Goal: Communication & Community: Answer question/provide support

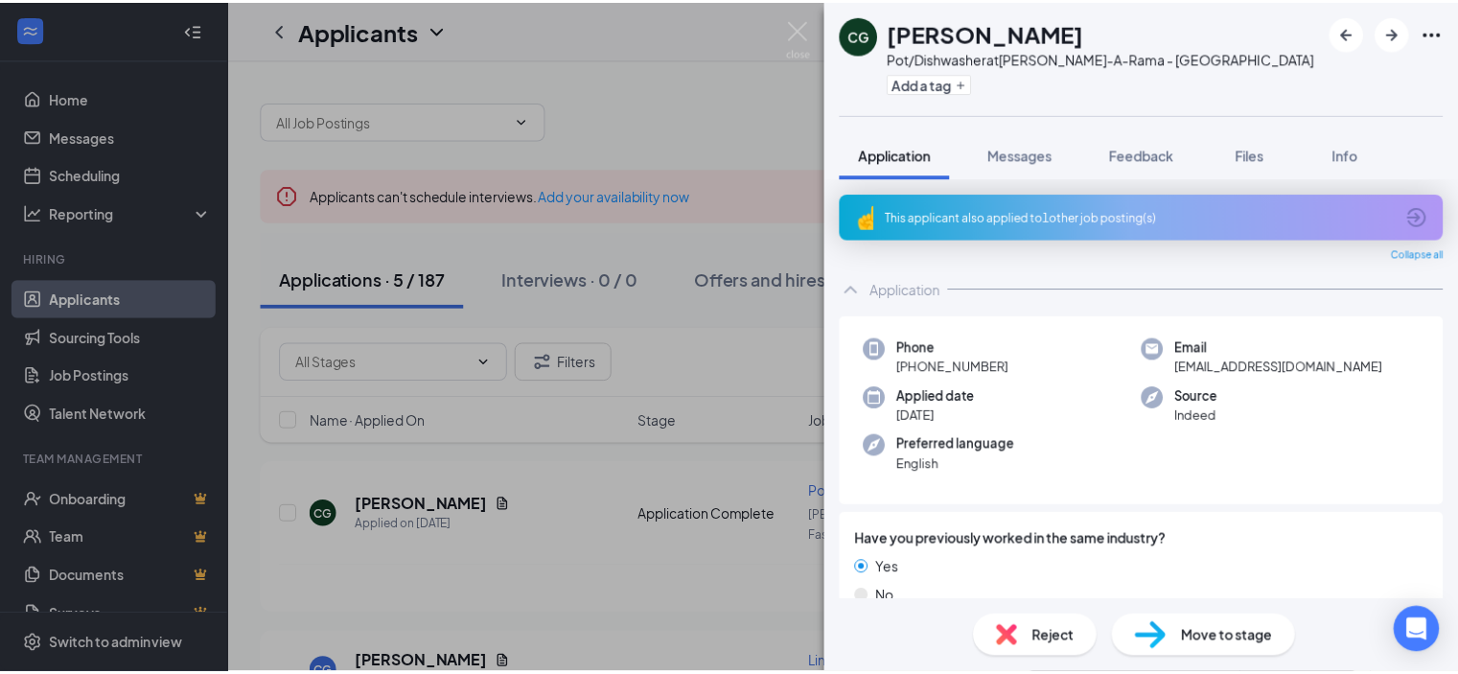
scroll to position [575, 0]
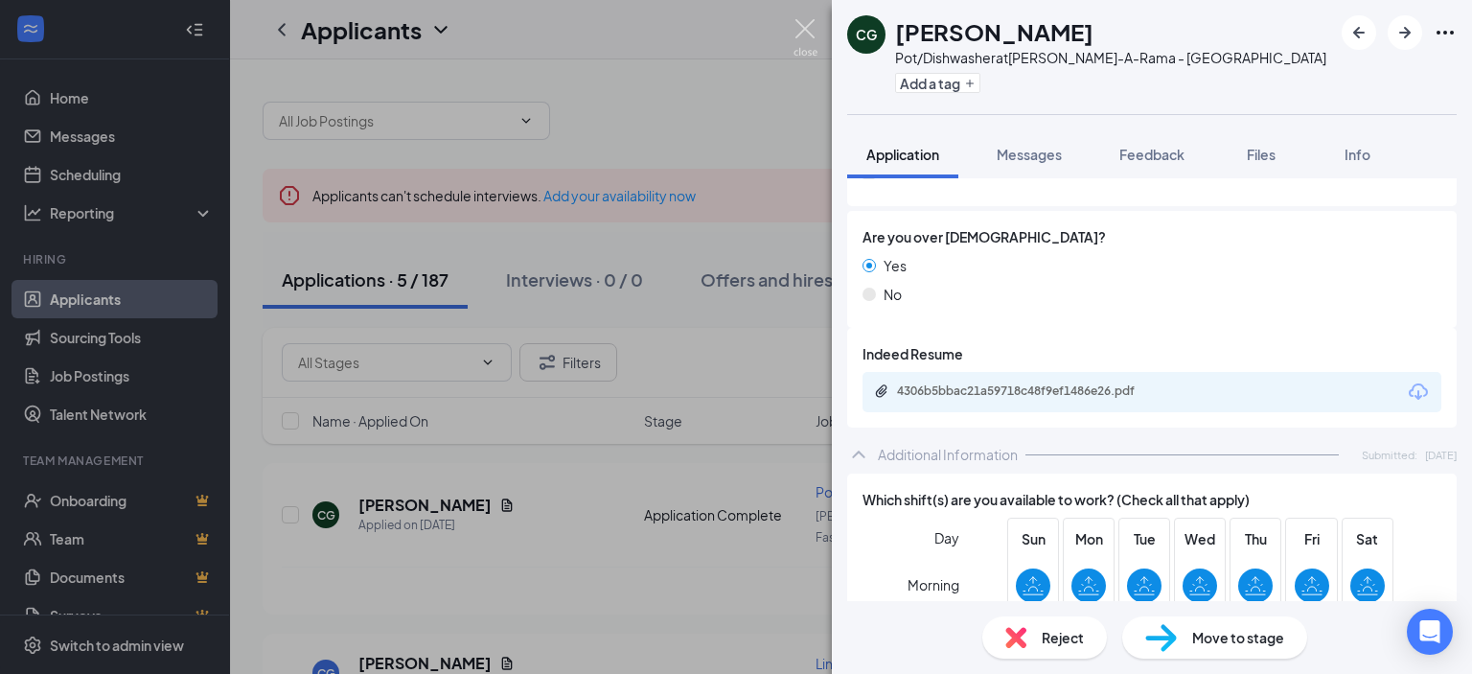
click at [795, 32] on img at bounding box center [806, 37] width 24 height 37
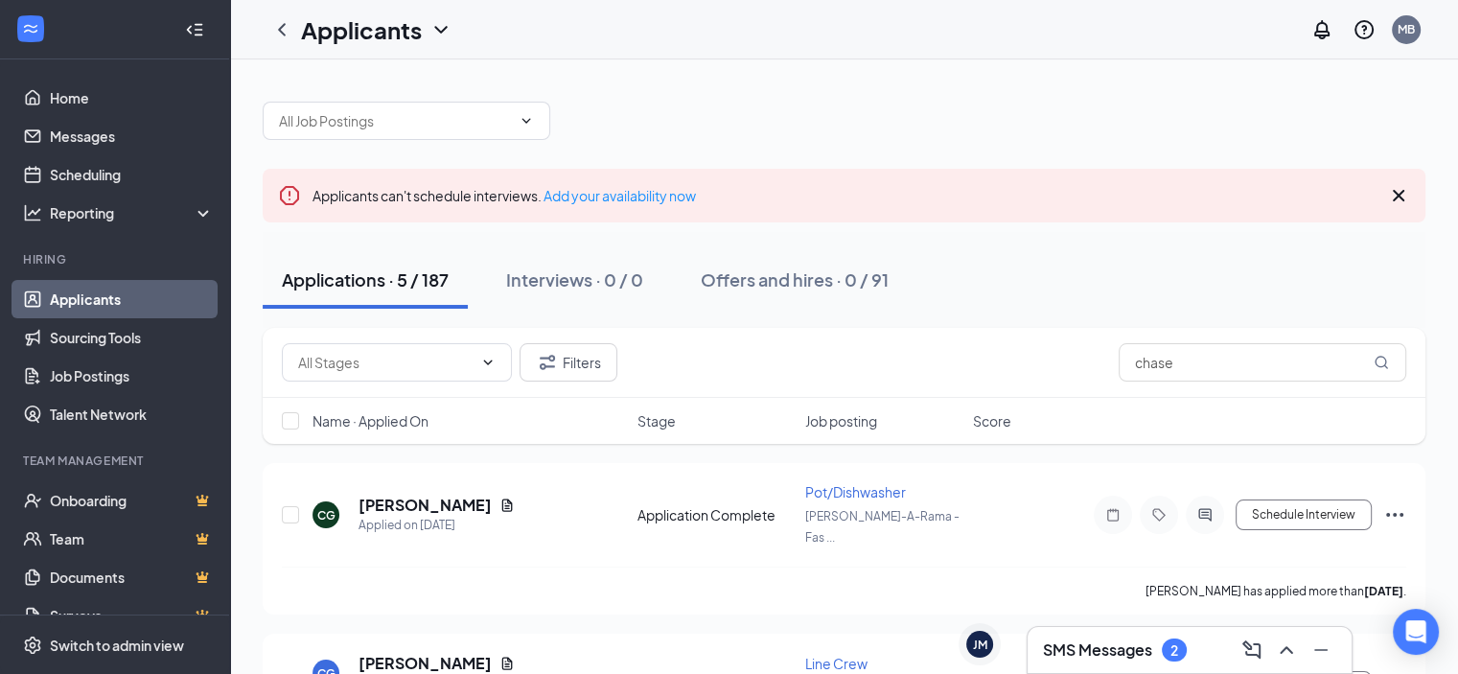
click at [1151, 666] on div "SMS Messages 2" at bounding box center [1190, 650] width 324 height 46
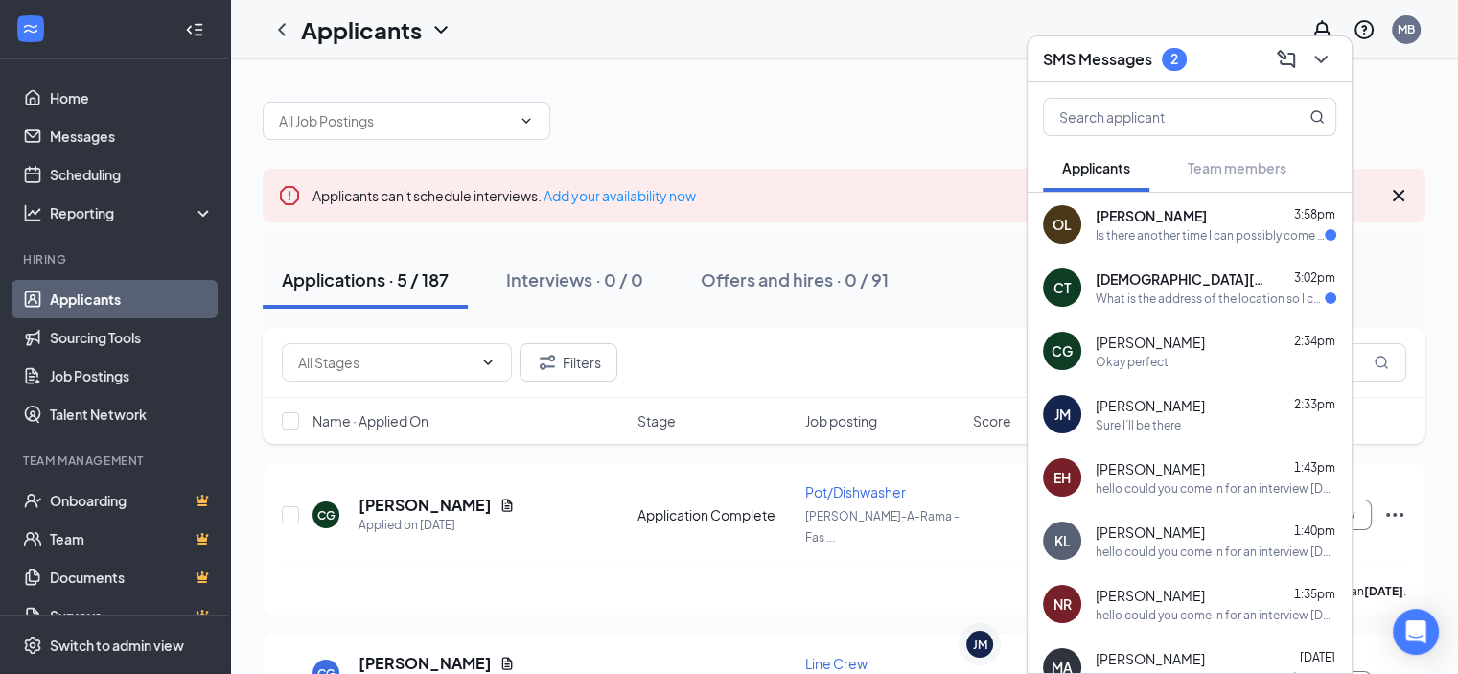
click at [1212, 196] on div "OL Olga Lorca 3:58pm Is there another time I can possibly come in" at bounding box center [1190, 224] width 324 height 63
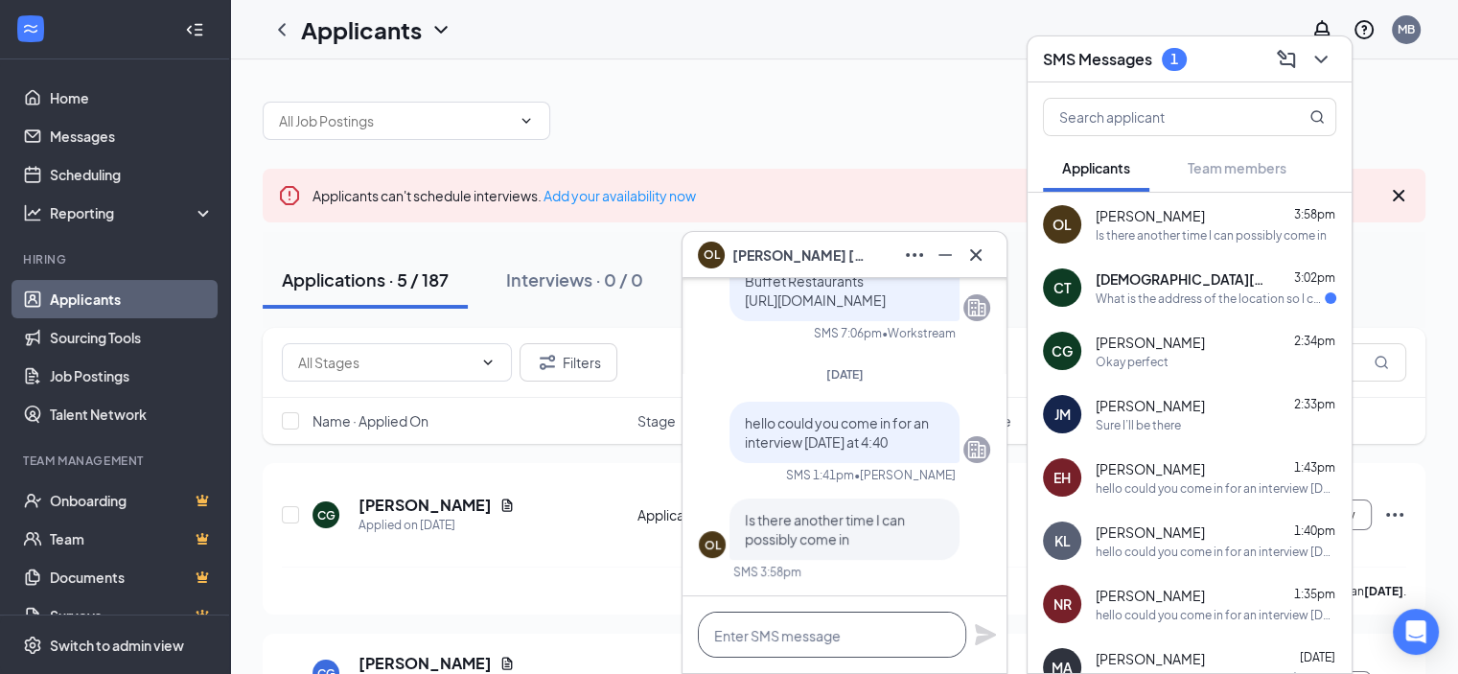
click at [840, 624] on textarea at bounding box center [832, 635] width 268 height 46
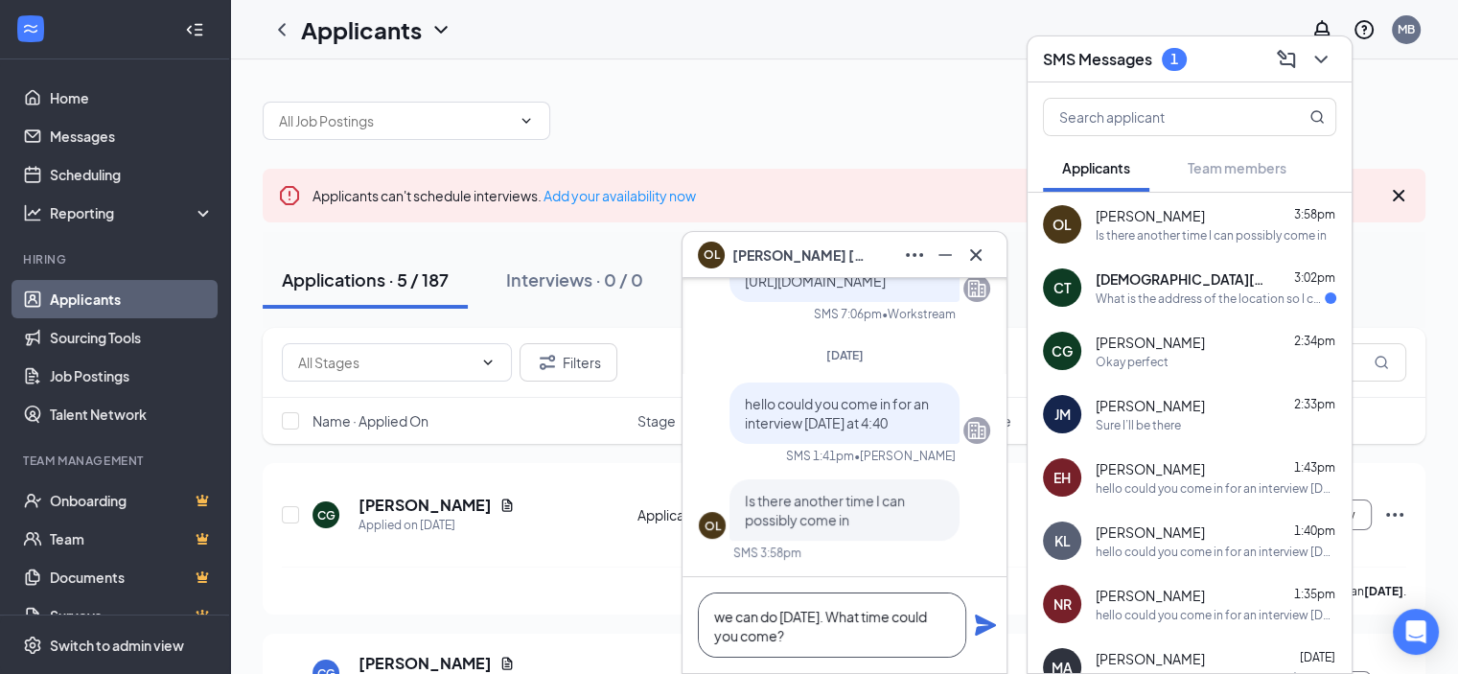
type textarea "we can do [DATE]. What time could you come?"
click at [977, 631] on icon "Plane" at bounding box center [985, 624] width 21 height 21
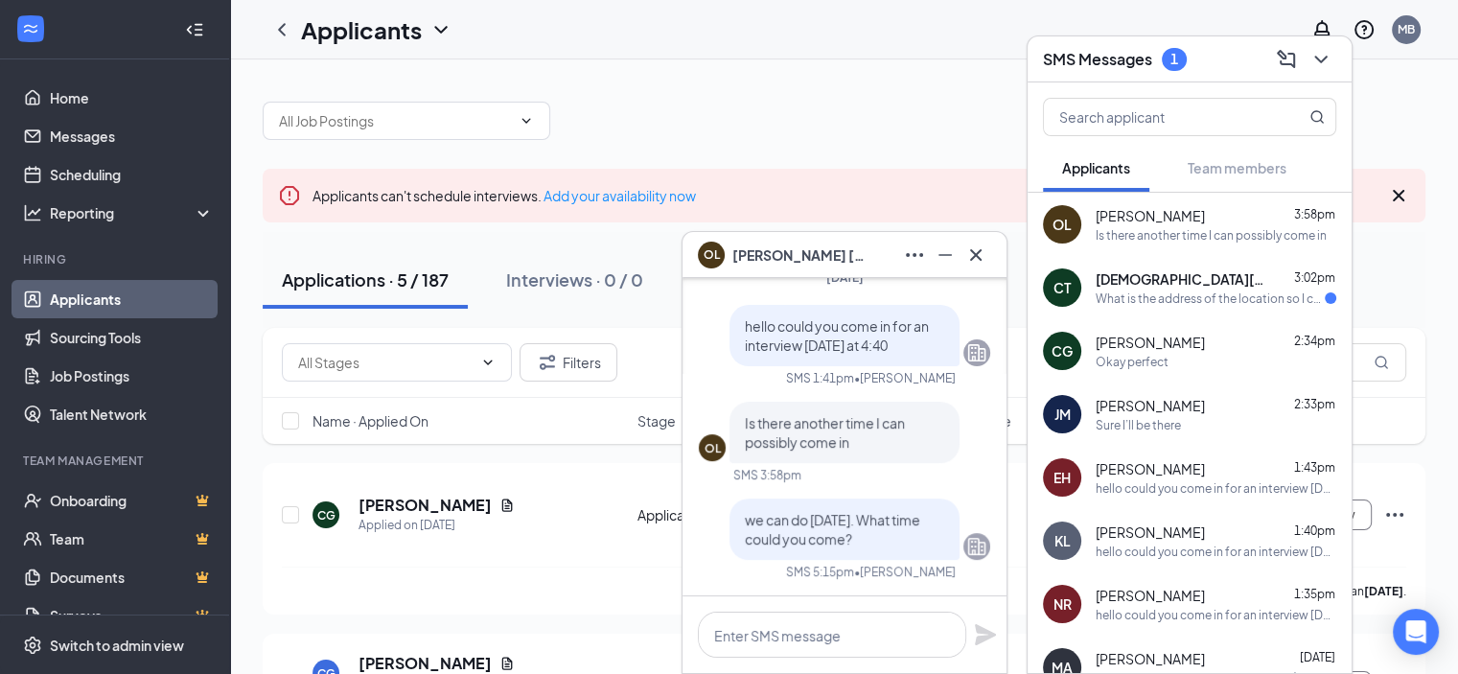
click at [1151, 301] on div "What is the address of the location so I can arrive on time? Thank you" at bounding box center [1210, 298] width 229 height 16
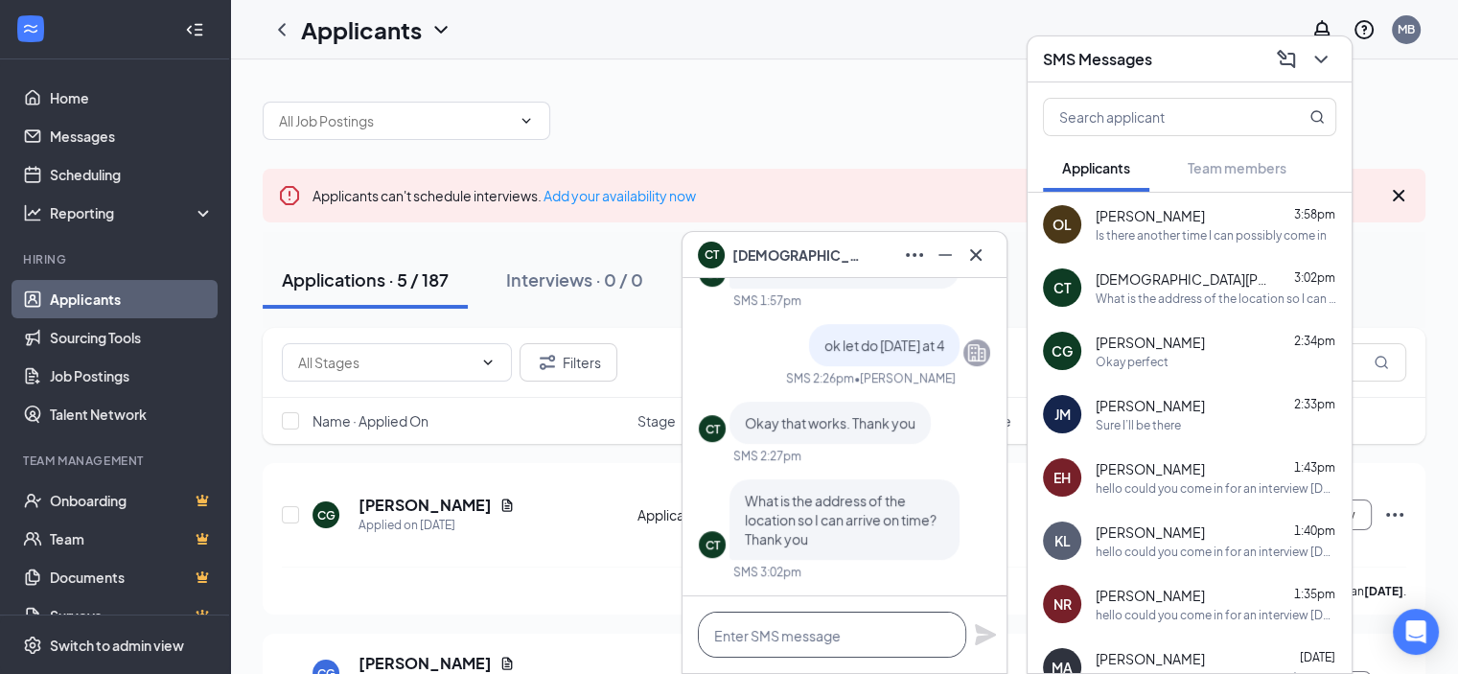
click at [842, 637] on textarea at bounding box center [832, 635] width 268 height 46
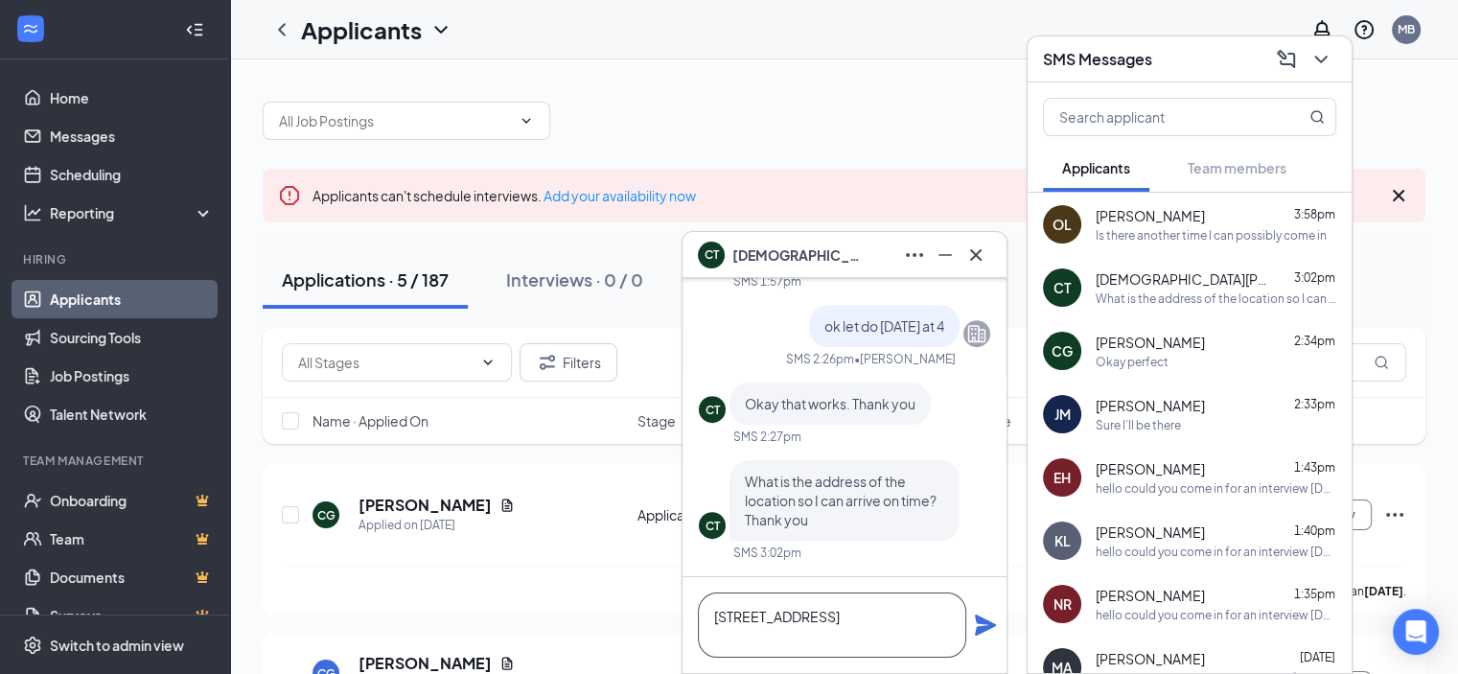
click at [931, 631] on textarea "6363 S State Street Murray Ut 84107074" at bounding box center [832, 624] width 268 height 65
click at [939, 642] on textarea "6363 S State Street Murray Ut 84107074" at bounding box center [832, 624] width 268 height 65
type textarea "[STREET_ADDRESS]"
click at [989, 625] on icon "Plane" at bounding box center [985, 624] width 21 height 21
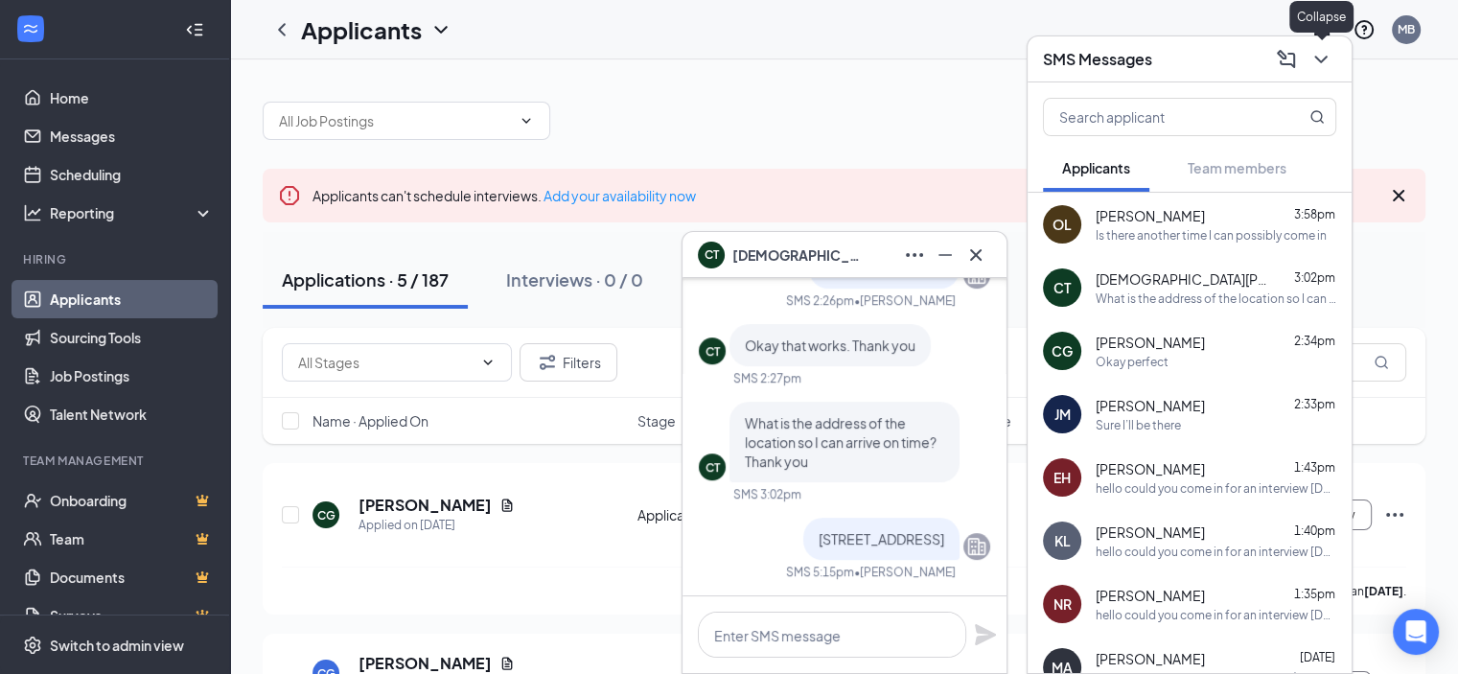
drag, startPoint x: 1333, startPoint y: 58, endPoint x: 1168, endPoint y: 69, distance: 165.2
click at [1333, 60] on button at bounding box center [1321, 59] width 31 height 31
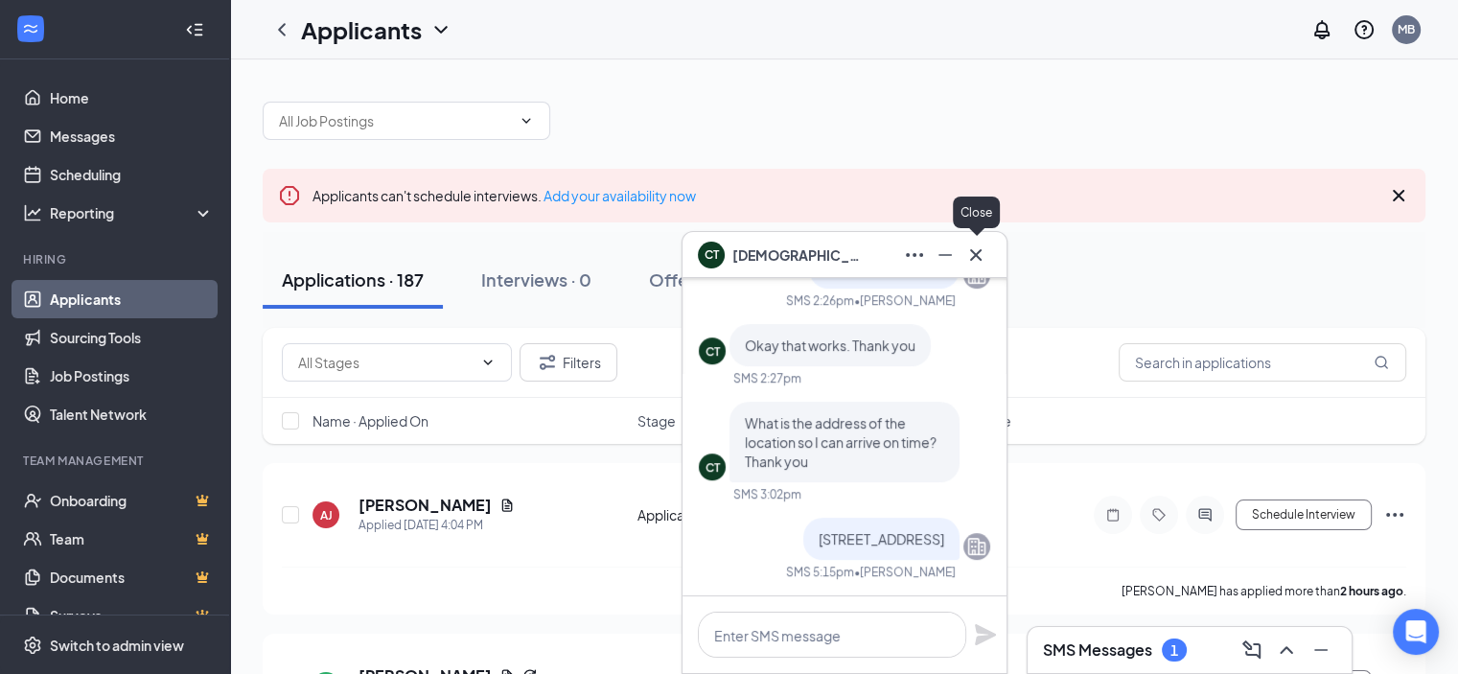
click at [983, 259] on icon "Cross" at bounding box center [975, 254] width 23 height 23
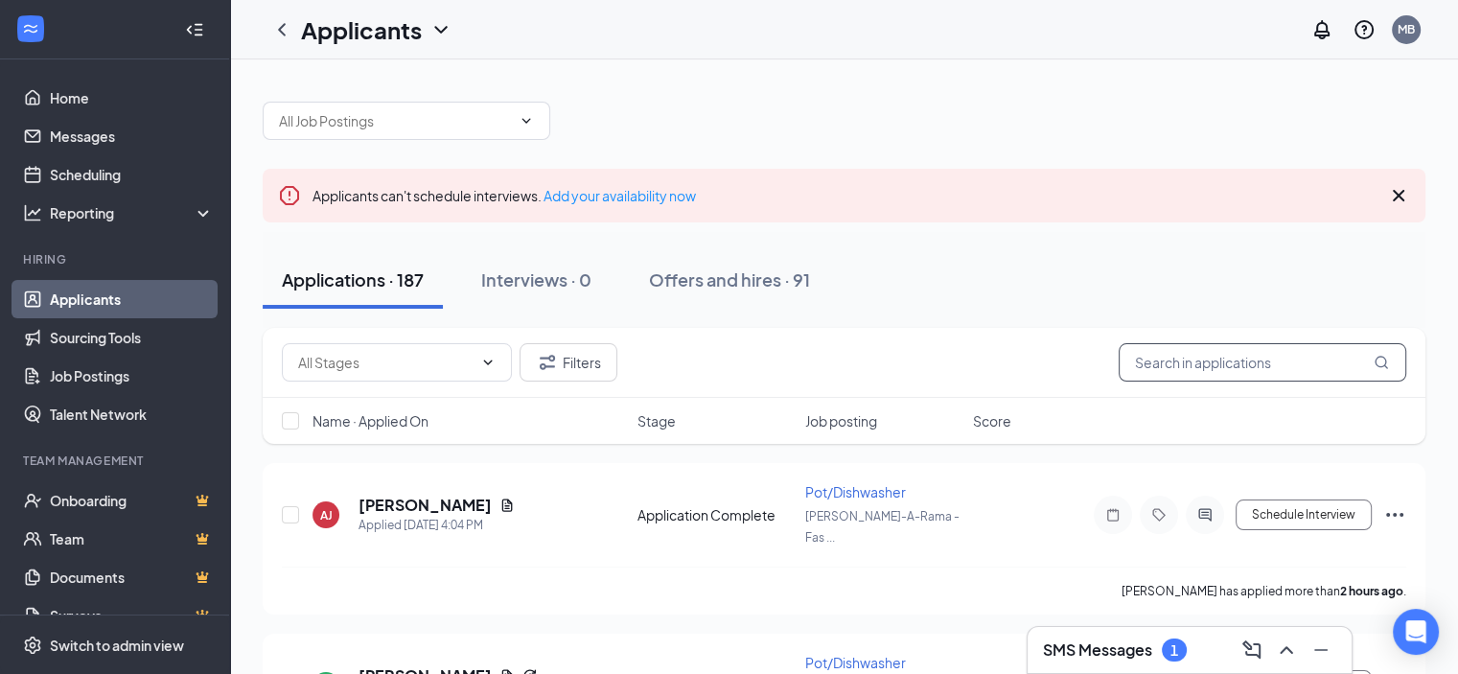
click at [1300, 358] on input "text" at bounding box center [1263, 362] width 288 height 38
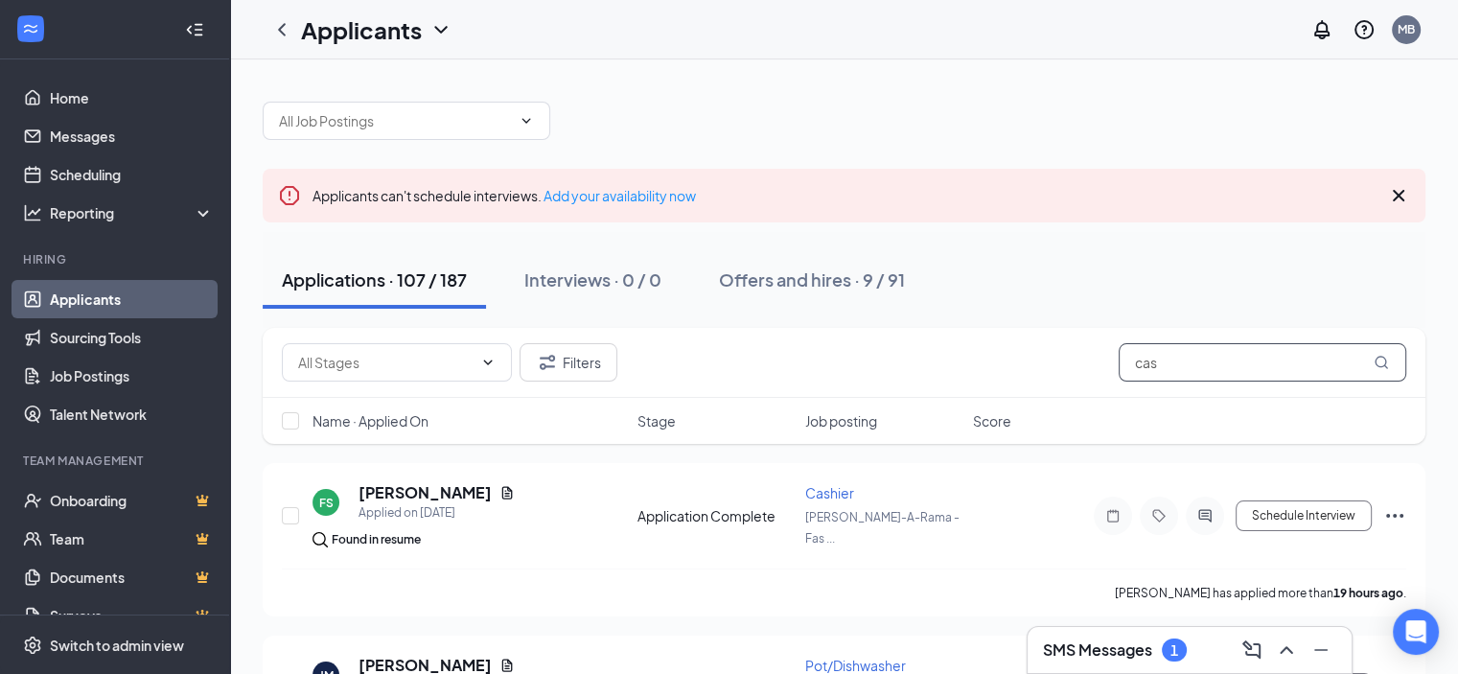
type input "cas"
click at [1168, 662] on div "SMS Messages 1" at bounding box center [1189, 650] width 293 height 31
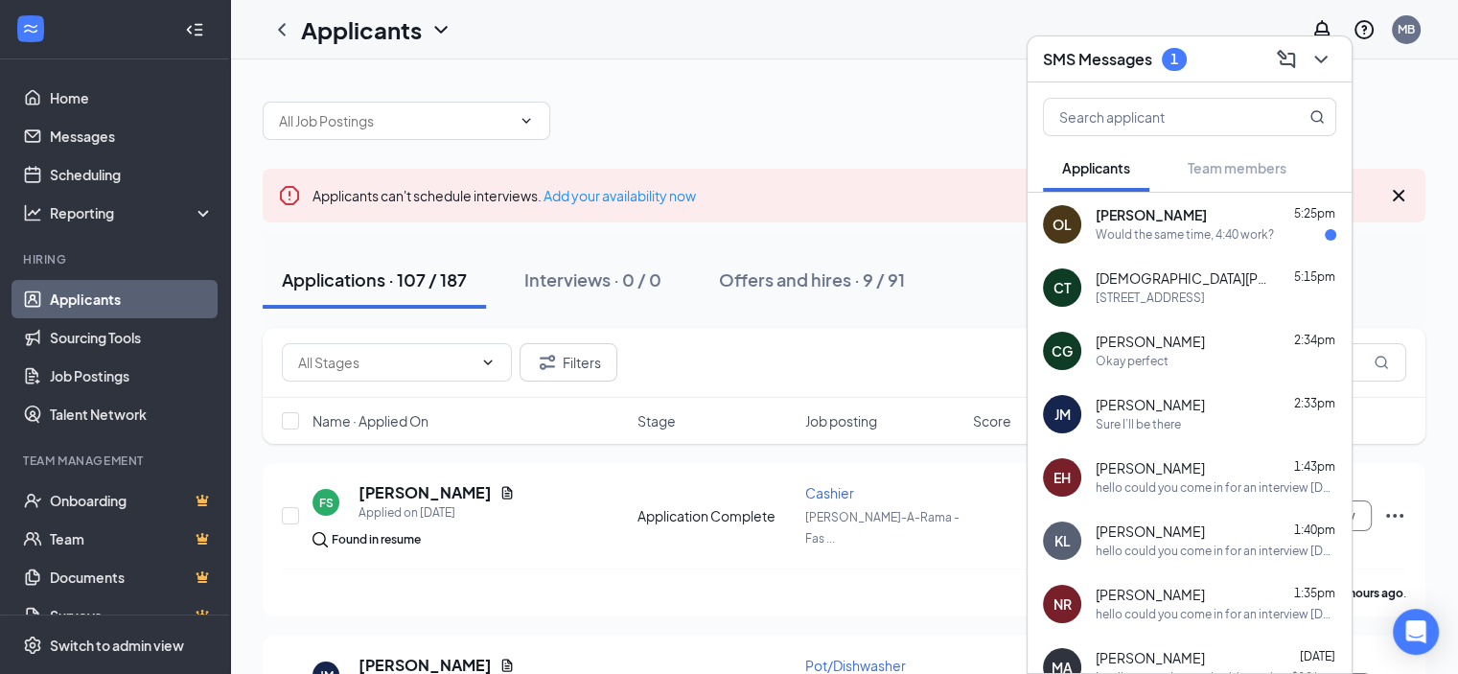
click at [1130, 340] on span "[PERSON_NAME]" at bounding box center [1150, 342] width 109 height 19
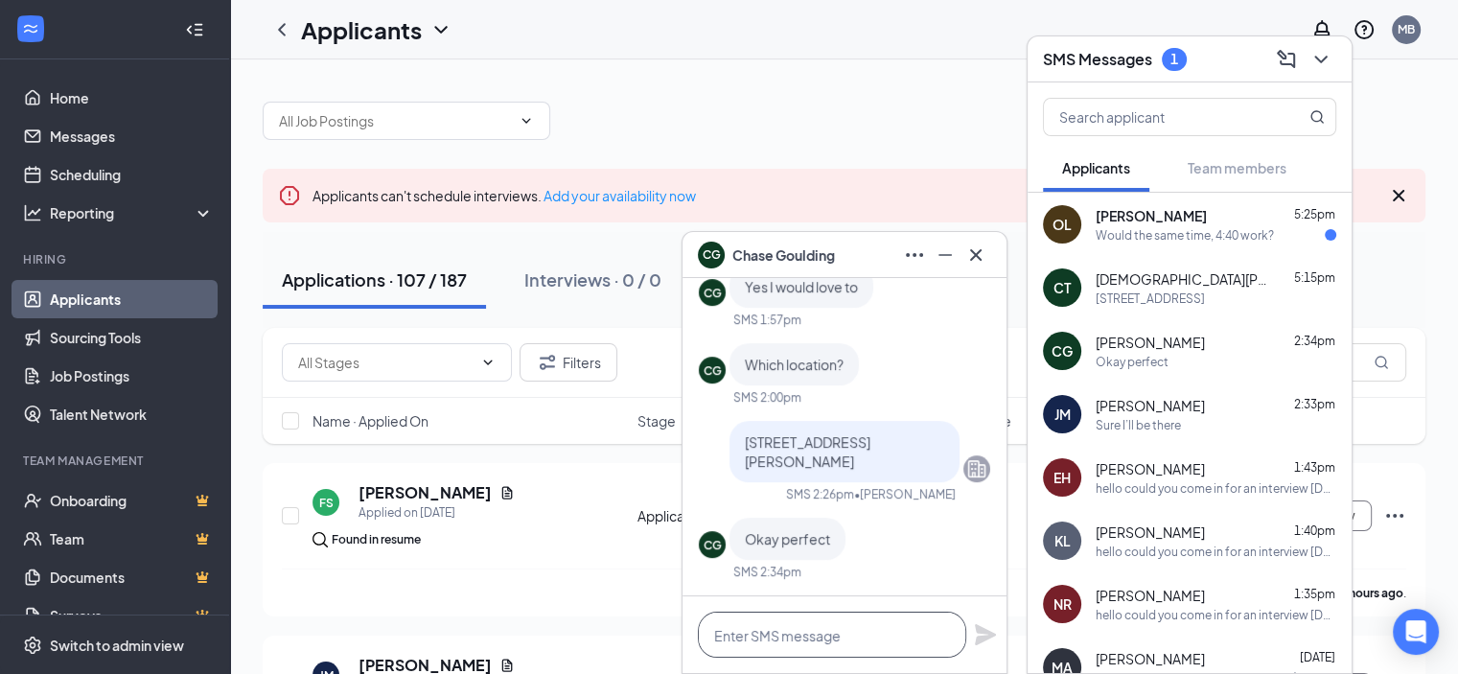
click at [786, 628] on textarea at bounding box center [832, 635] width 268 height 46
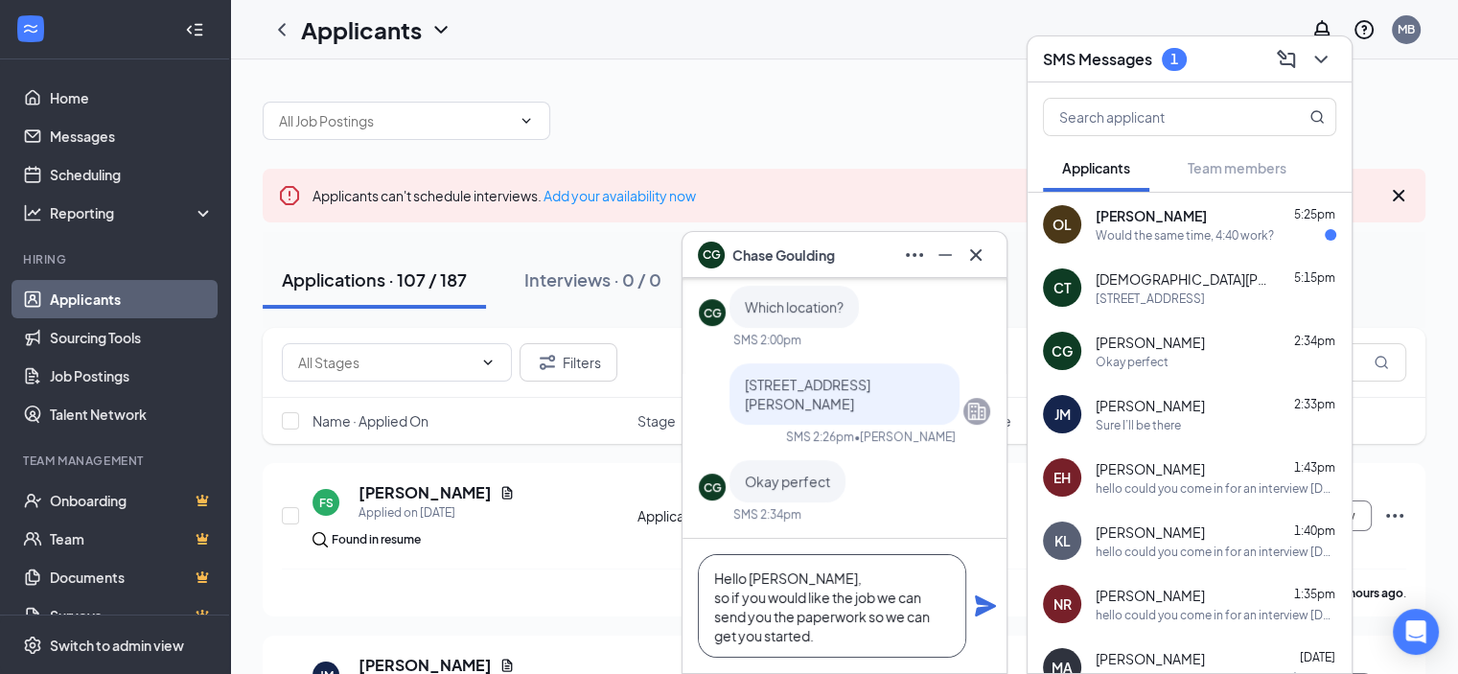
type textarea "Hello [PERSON_NAME], so if you would like the job we can send you the paperwork…"
click at [976, 613] on icon "Plane" at bounding box center [985, 605] width 21 height 21
click at [1139, 237] on div "Would the same time, 4:40 work?" at bounding box center [1185, 235] width 178 height 16
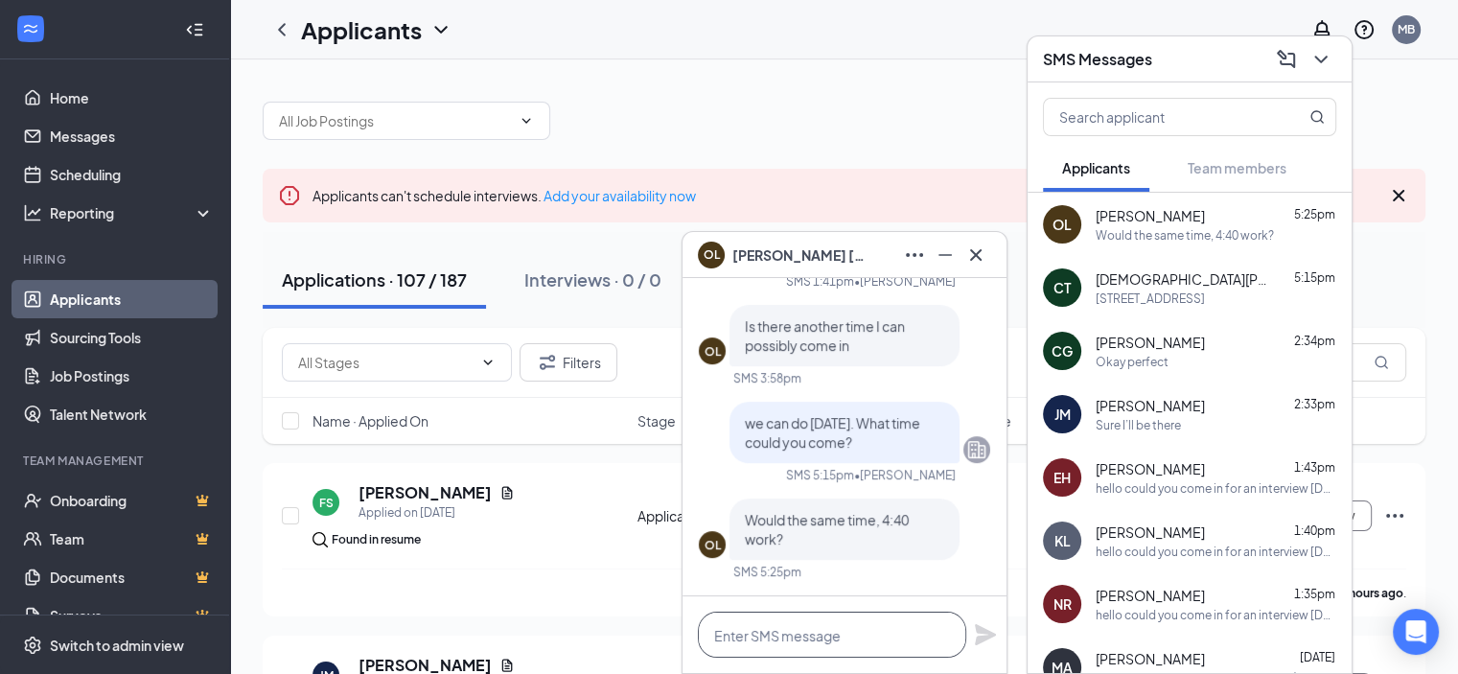
click at [798, 616] on textarea at bounding box center [832, 635] width 268 height 46
type textarea "yes"
click at [978, 639] on icon "Plane" at bounding box center [985, 634] width 21 height 21
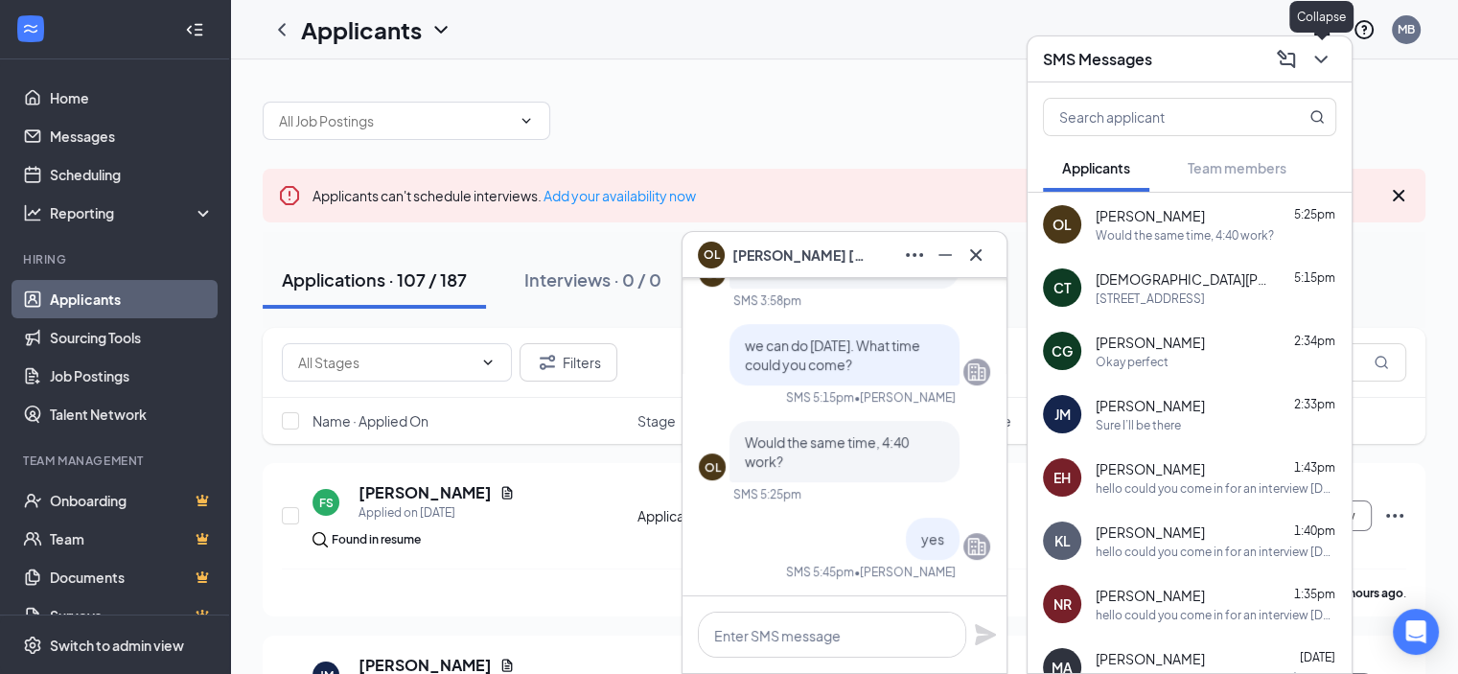
click at [1320, 60] on icon "ChevronDown" at bounding box center [1320, 59] width 23 height 23
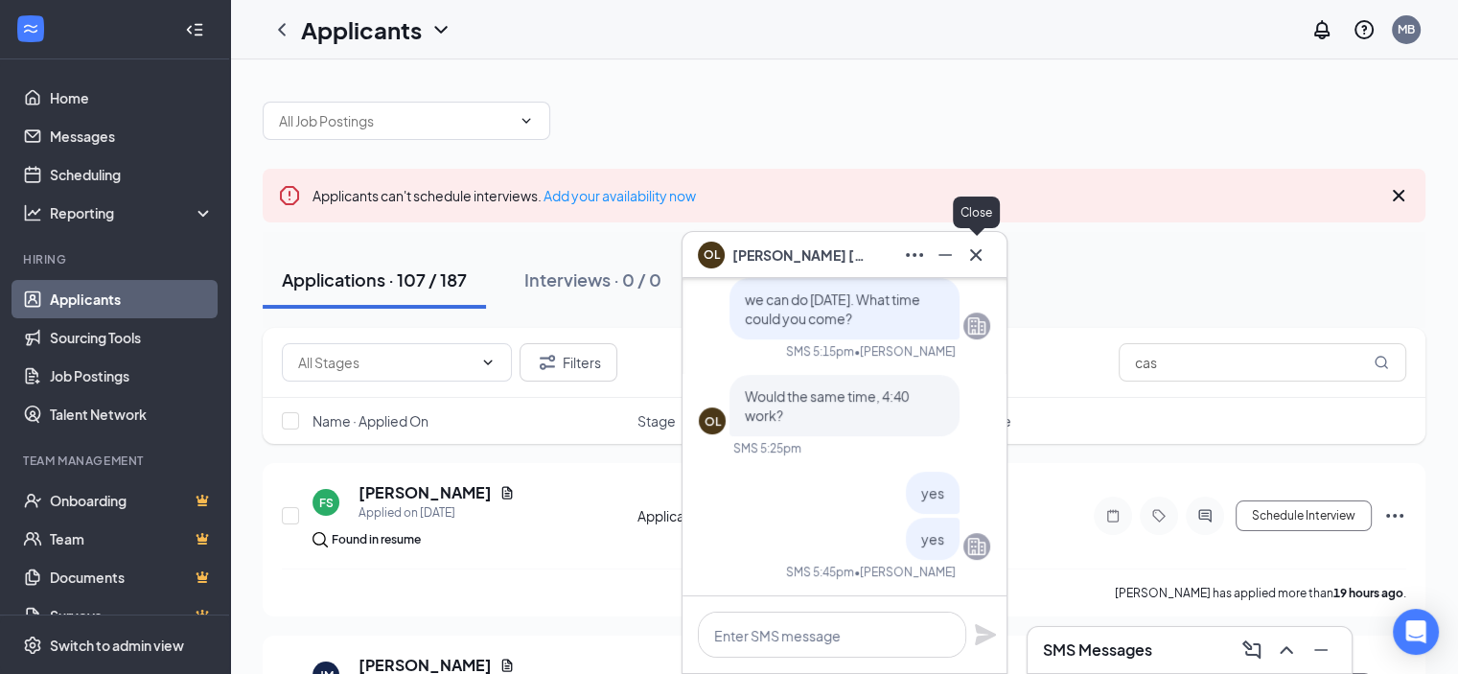
click at [981, 256] on icon "Cross" at bounding box center [975, 254] width 23 height 23
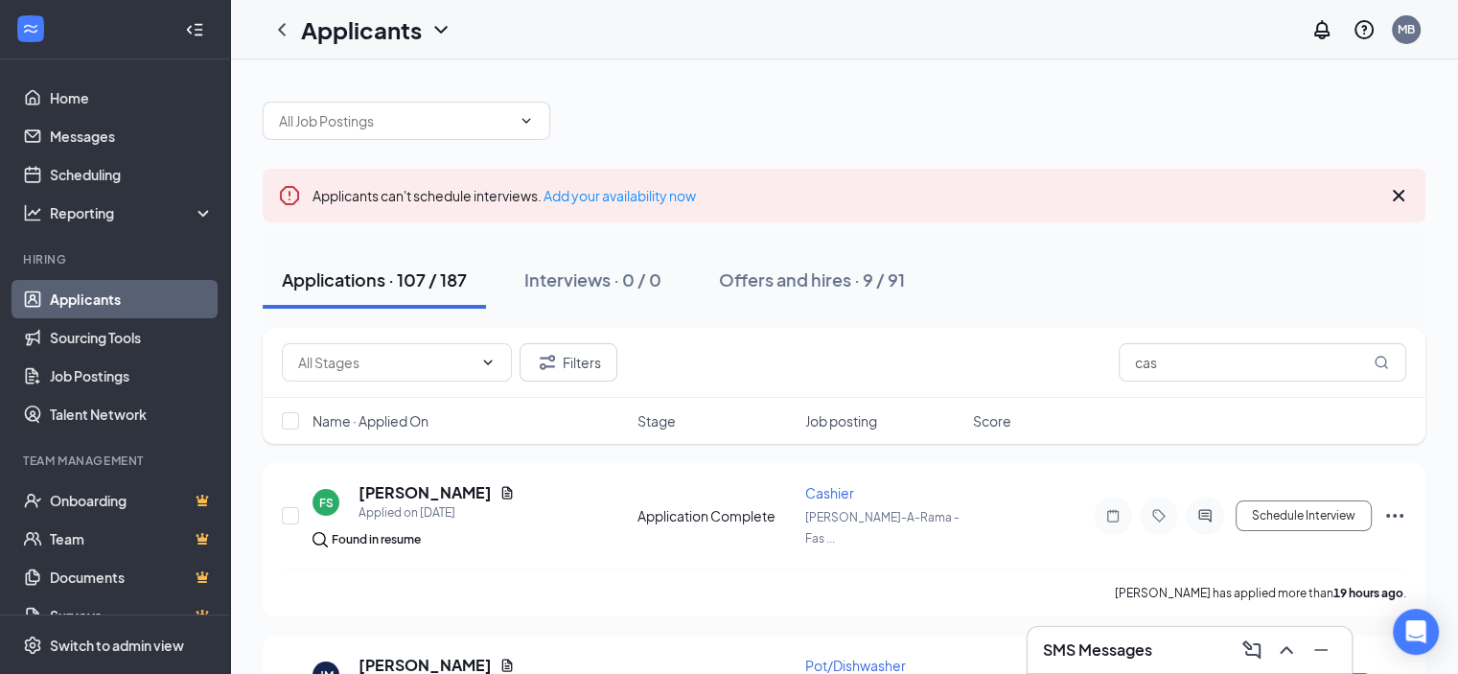
click at [987, 114] on div at bounding box center [844, 111] width 1163 height 58
